Goal: Find specific page/section: Find specific page/section

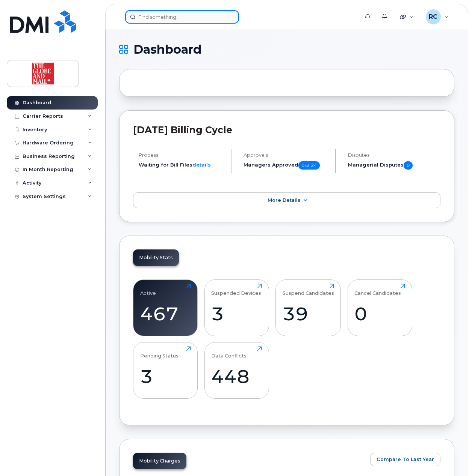
click at [166, 17] on input at bounding box center [182, 17] width 114 height 14
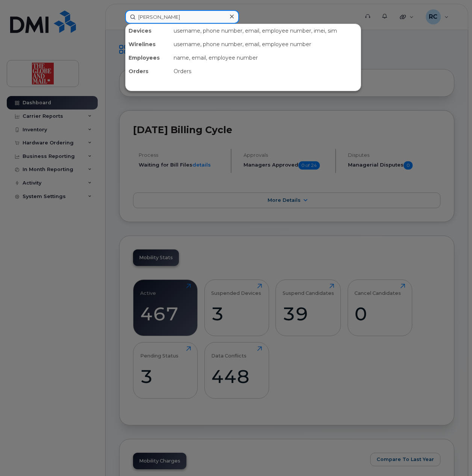
type input "[PERSON_NAME]"
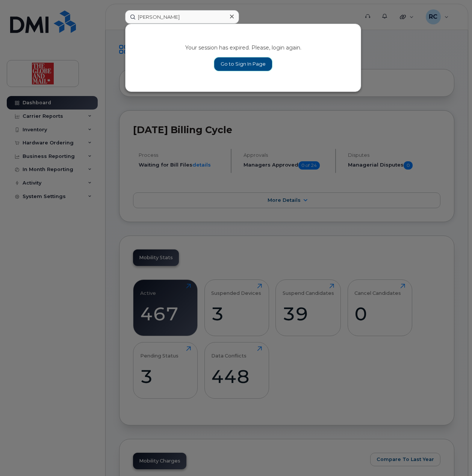
click at [248, 62] on link "Go to Sign In Page" at bounding box center [243, 64] width 58 height 14
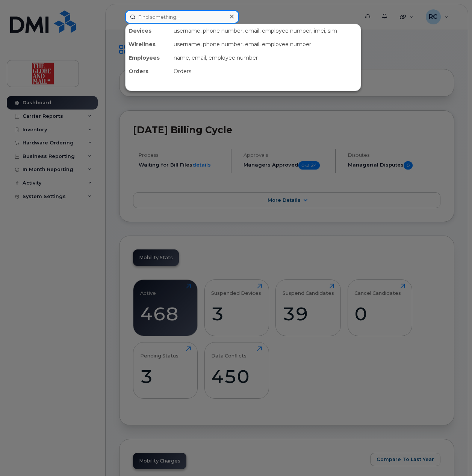
click at [164, 17] on input at bounding box center [182, 17] width 114 height 14
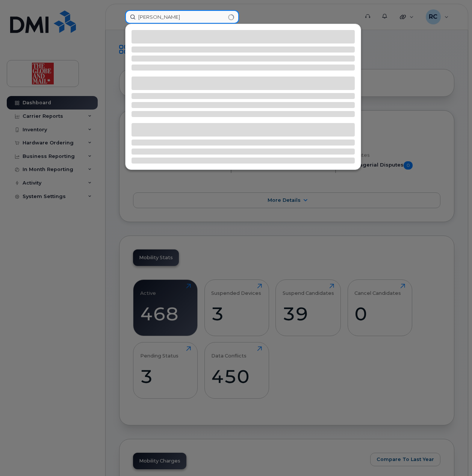
type input "[PERSON_NAME]"
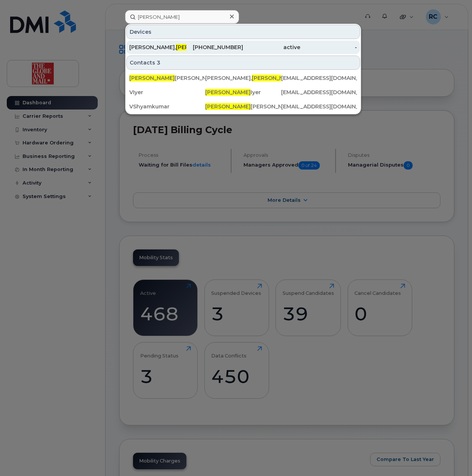
click at [143, 48] on div "Shyamkumar, Vignesh" at bounding box center [157, 48] width 57 height 8
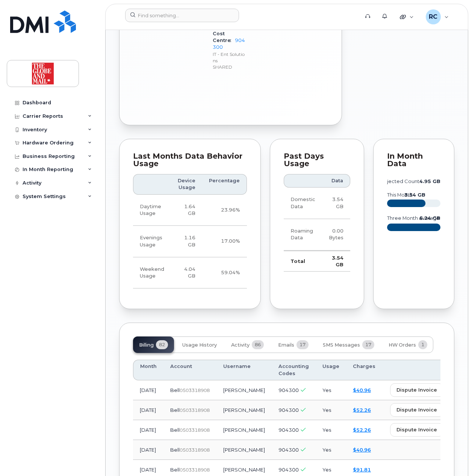
scroll to position [851, 0]
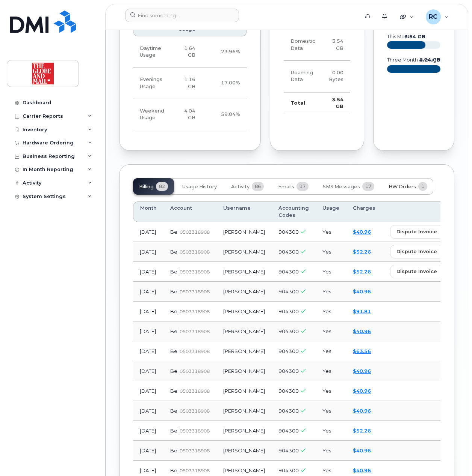
click at [387, 186] on button "HW Orders 1" at bounding box center [407, 186] width 51 height 17
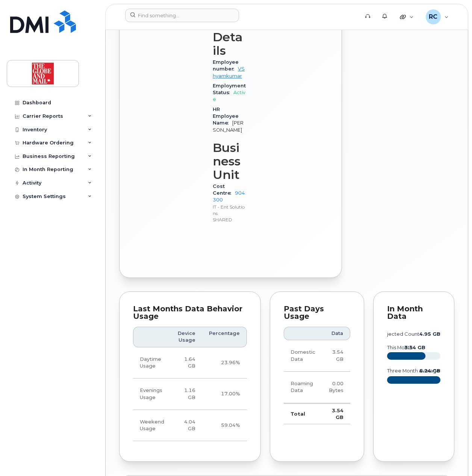
scroll to position [512, 0]
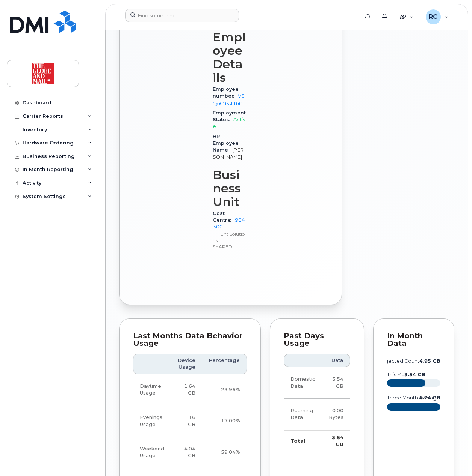
click at [391, 269] on div "Edit Device / Employee Add Roaming Package Reset Voicemail Change SIM Card Chan…" at bounding box center [409, 19] width 126 height 580
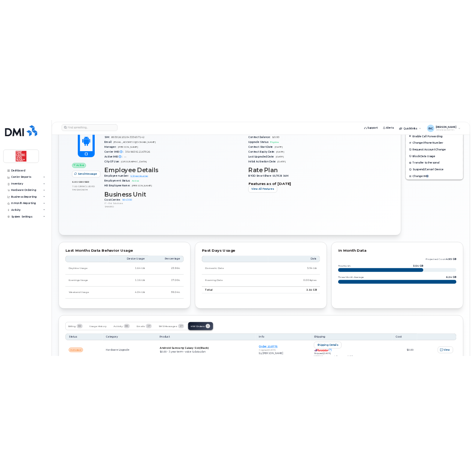
scroll to position [359, 0]
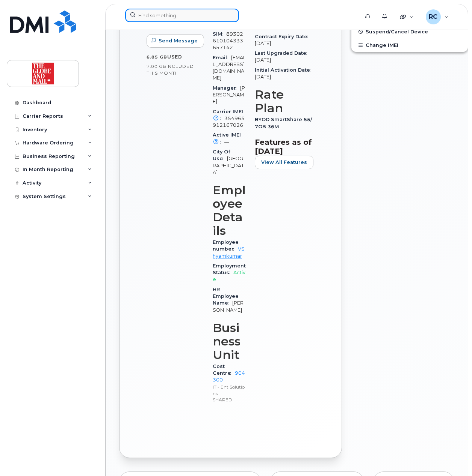
drag, startPoint x: 165, startPoint y: 11, endPoint x: 166, endPoint y: 16, distance: 5.3
click at [165, 11] on input at bounding box center [182, 16] width 114 height 14
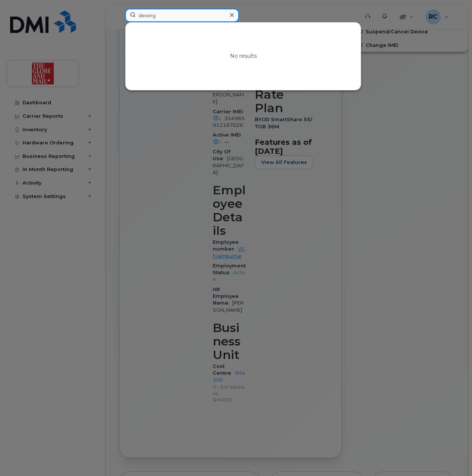
drag, startPoint x: 167, startPoint y: 18, endPoint x: -96, endPoint y: 41, distance: 264.2
click at [0, 41] on html "dewng No results Support Alerts Quicklinks Suspend / Cancel Device Change SIM C…" at bounding box center [236, 234] width 472 height 1186
type input "gdeng"
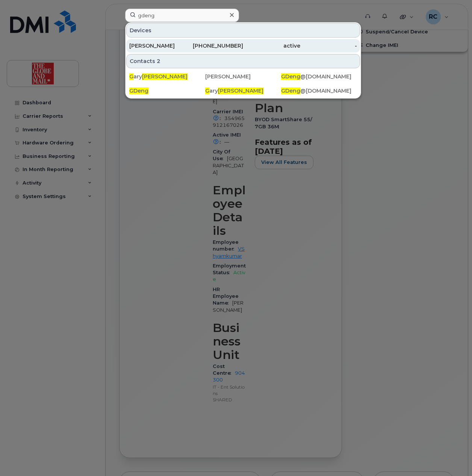
click at [142, 47] on div "Deng, Gary" at bounding box center [157, 46] width 57 height 8
